Goal: Task Accomplishment & Management: Complete application form

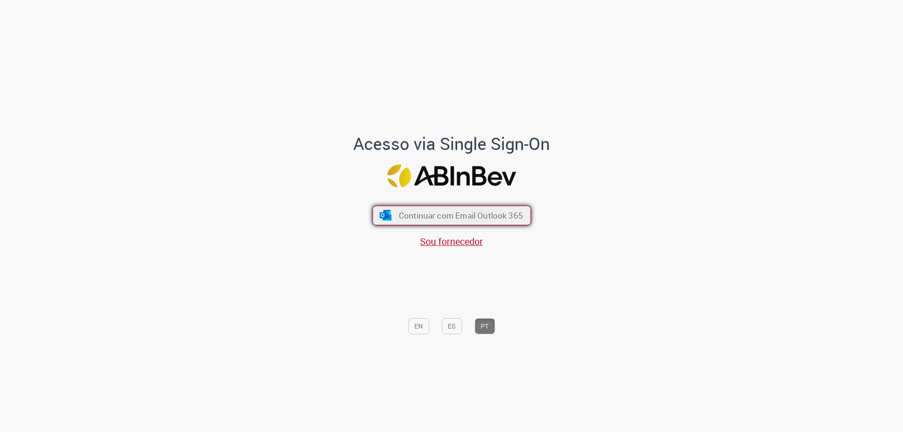
click at [437, 211] on span "Continuar com Email Outlook 365" at bounding box center [460, 215] width 124 height 11
drag, startPoint x: 443, startPoint y: 216, endPoint x: 430, endPoint y: 215, distance: 12.7
click at [443, 217] on span "Continuar com Email Outlook 365" at bounding box center [460, 215] width 124 height 11
